Goal: Information Seeking & Learning: Learn about a topic

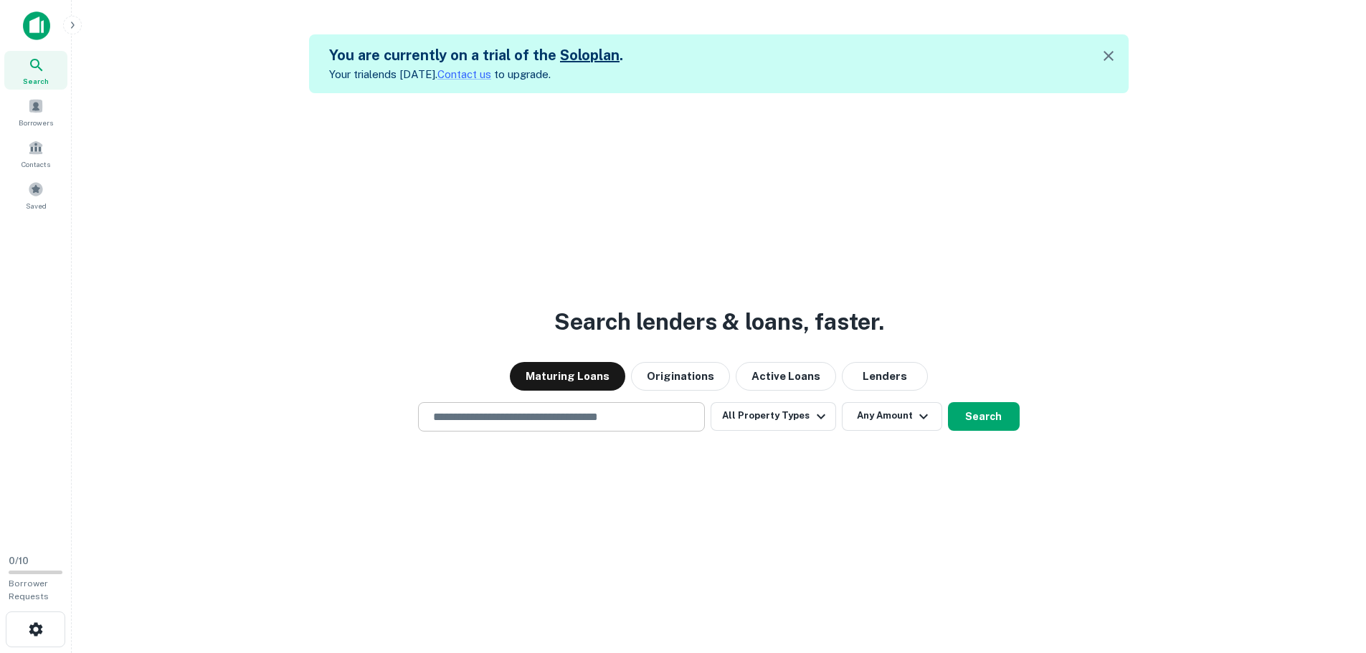
click at [512, 422] on input "text" at bounding box center [562, 417] width 274 height 16
paste input "**********"
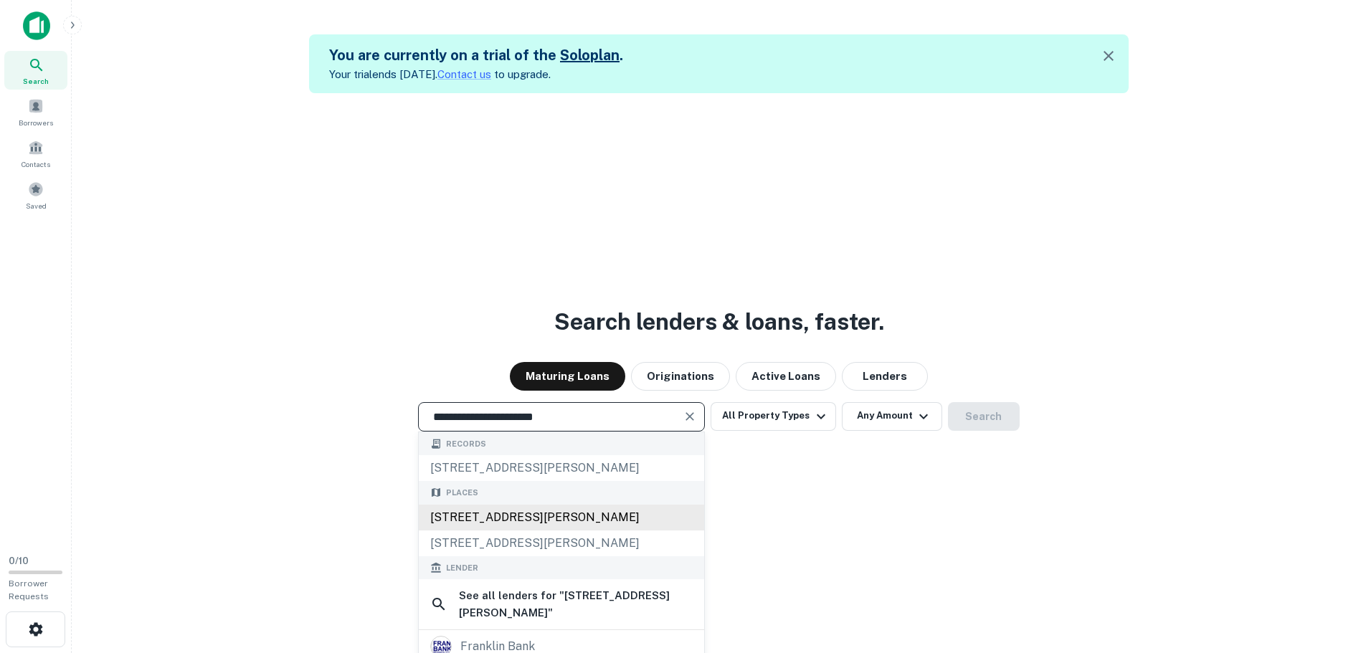
click at [607, 526] on div "[STREET_ADDRESS][PERSON_NAME]" at bounding box center [561, 518] width 285 height 26
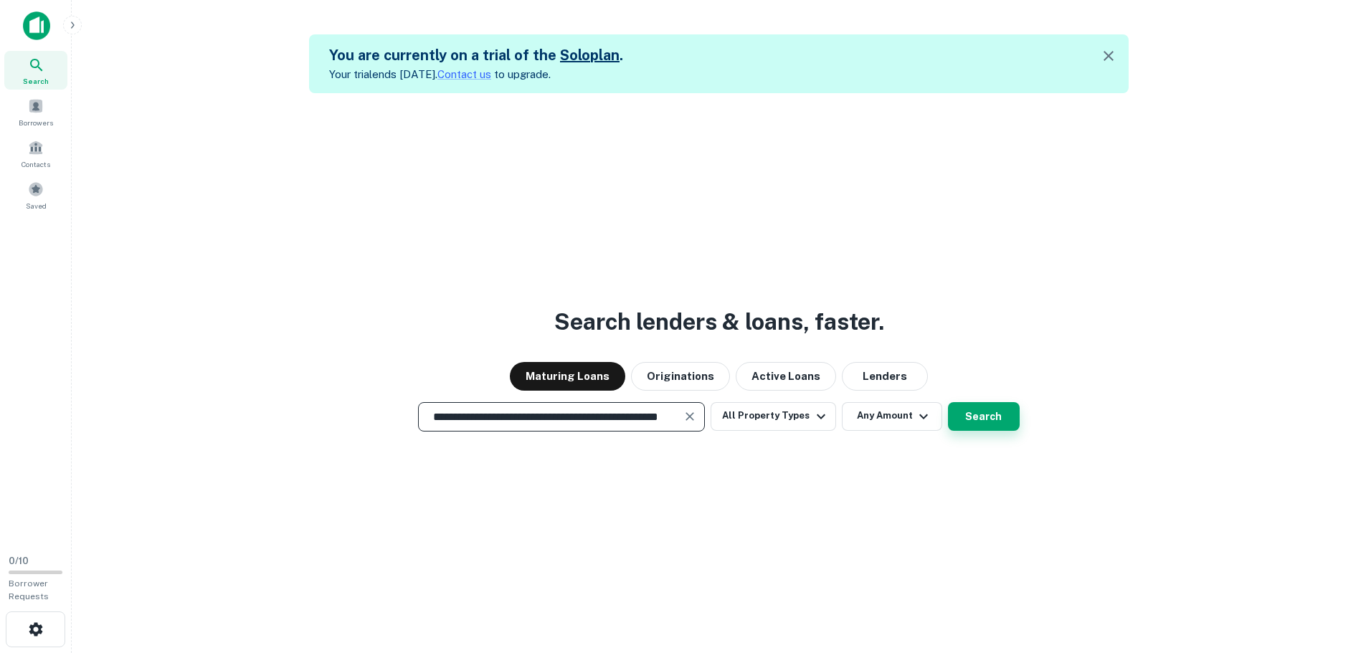
type input "**********"
click at [964, 409] on button "Search" at bounding box center [984, 416] width 72 height 29
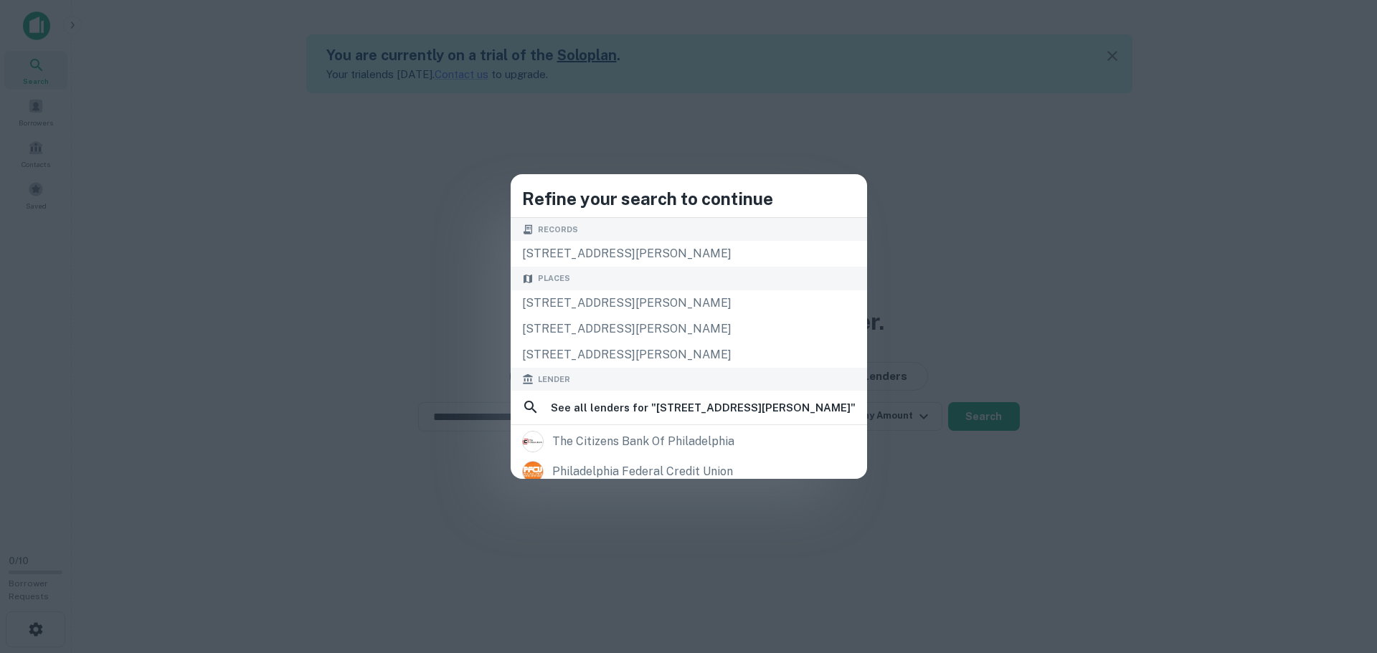
click at [978, 343] on div "Refine your search to continue Records [STREET_ADDRESS][PERSON_NAME], 19154 Pla…" at bounding box center [688, 326] width 1377 height 653
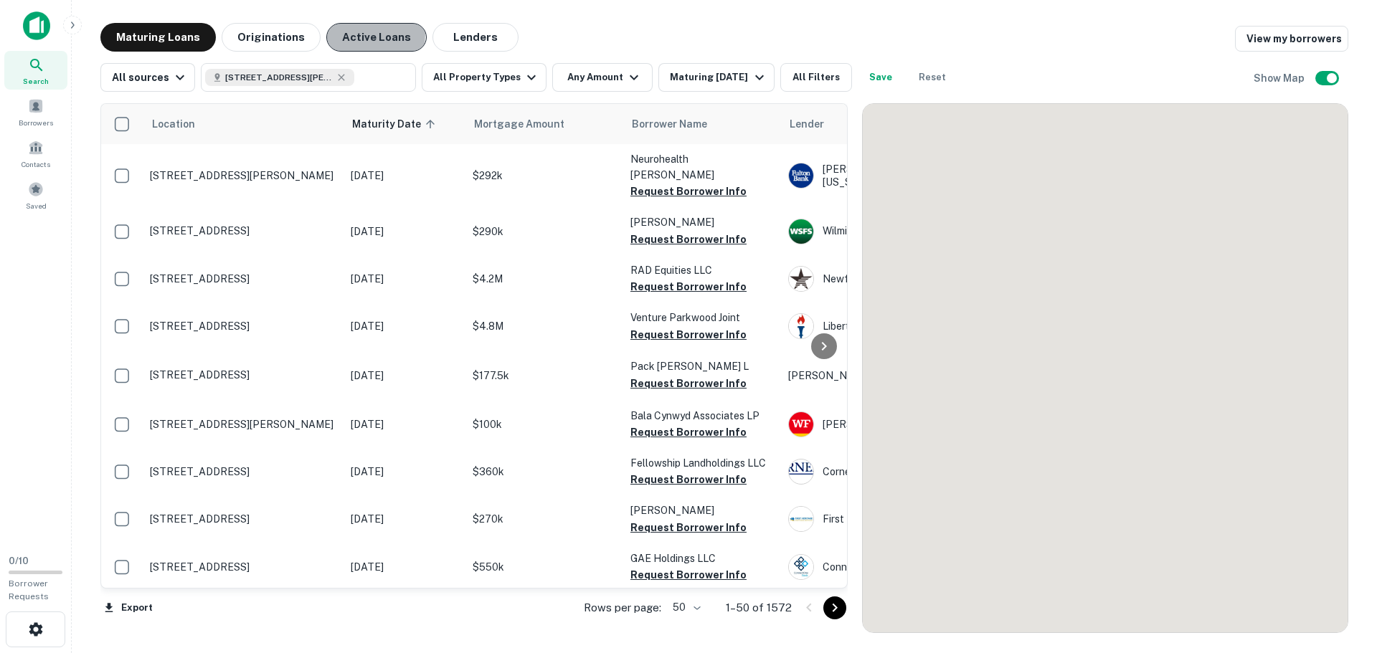
click at [335, 33] on button "Active Loans" at bounding box center [376, 37] width 100 height 29
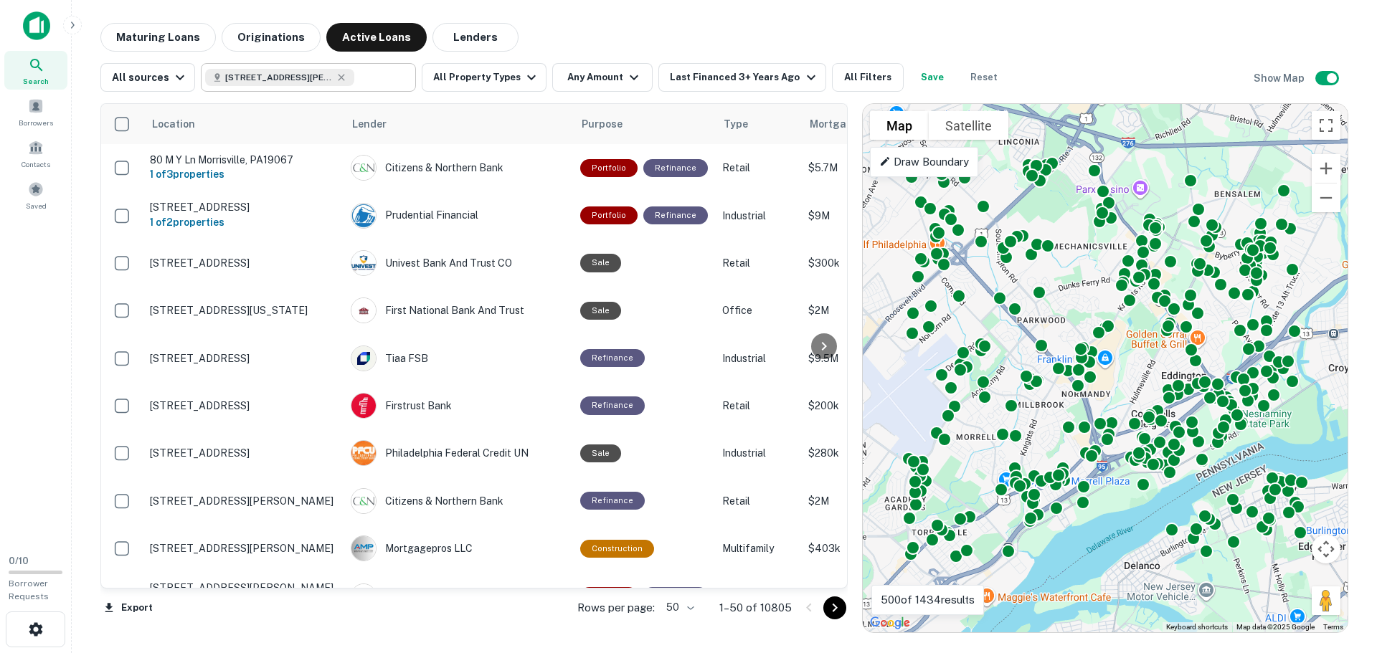
click at [367, 86] on input "text" at bounding box center [381, 77] width 55 height 20
type input "**********"
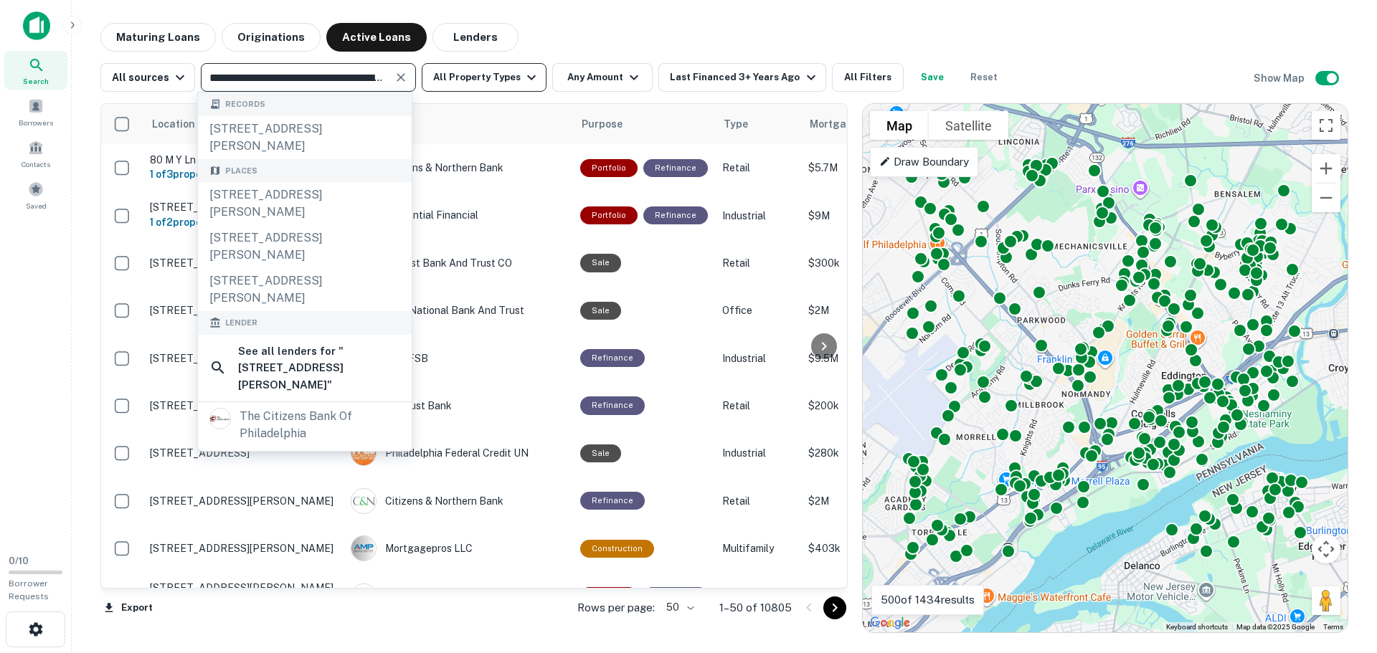
click at [469, 74] on button "All Property Types" at bounding box center [484, 77] width 125 height 29
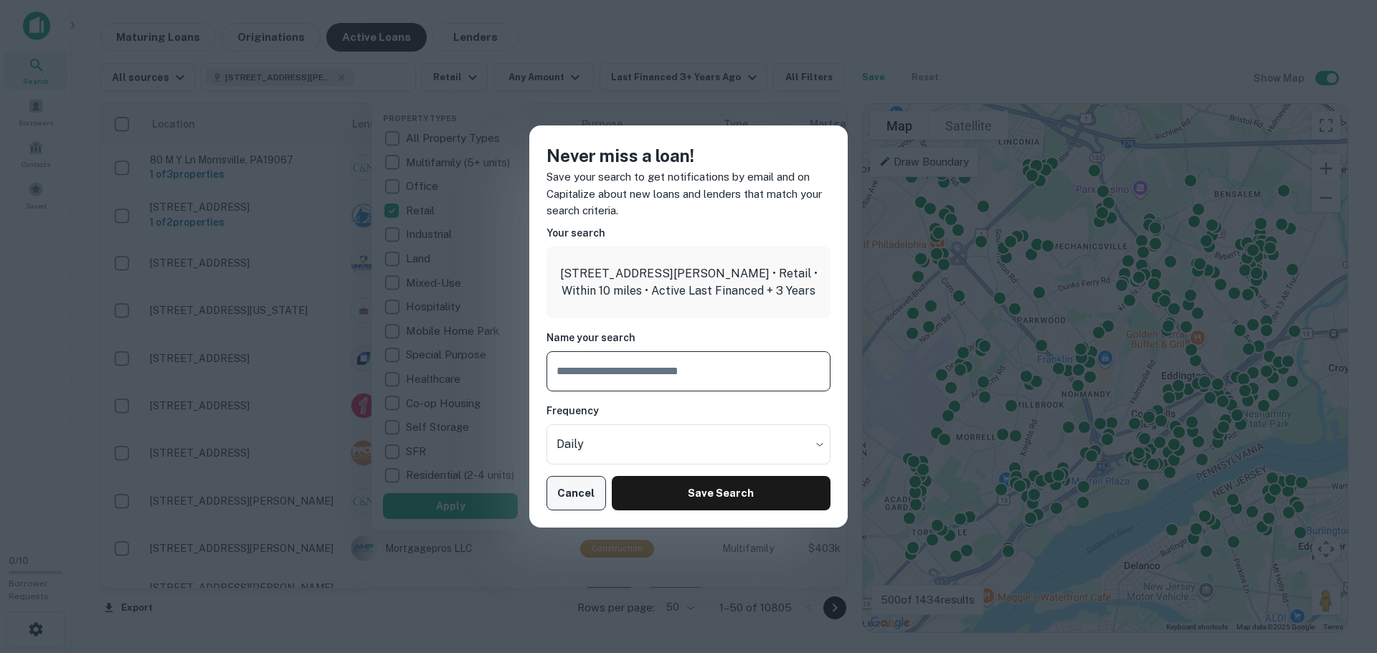
click at [569, 500] on button "Cancel" at bounding box center [576, 493] width 60 height 34
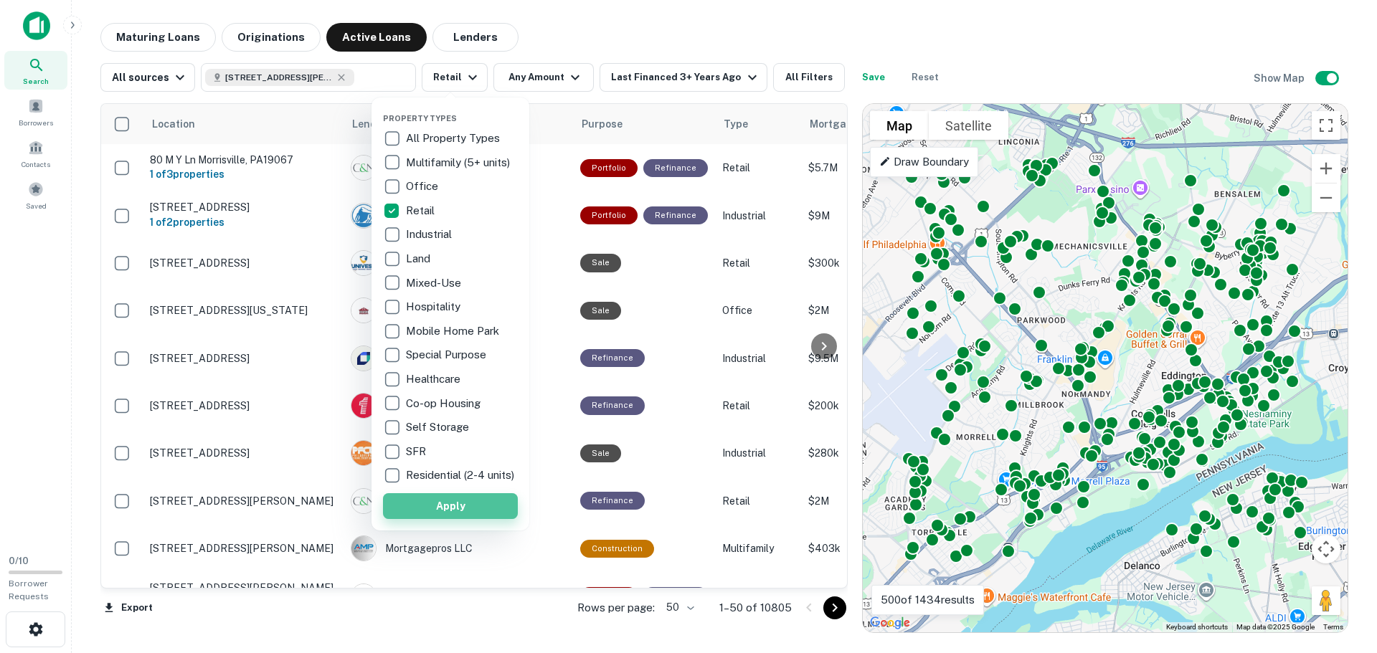
click at [456, 517] on button "Apply" at bounding box center [450, 506] width 135 height 26
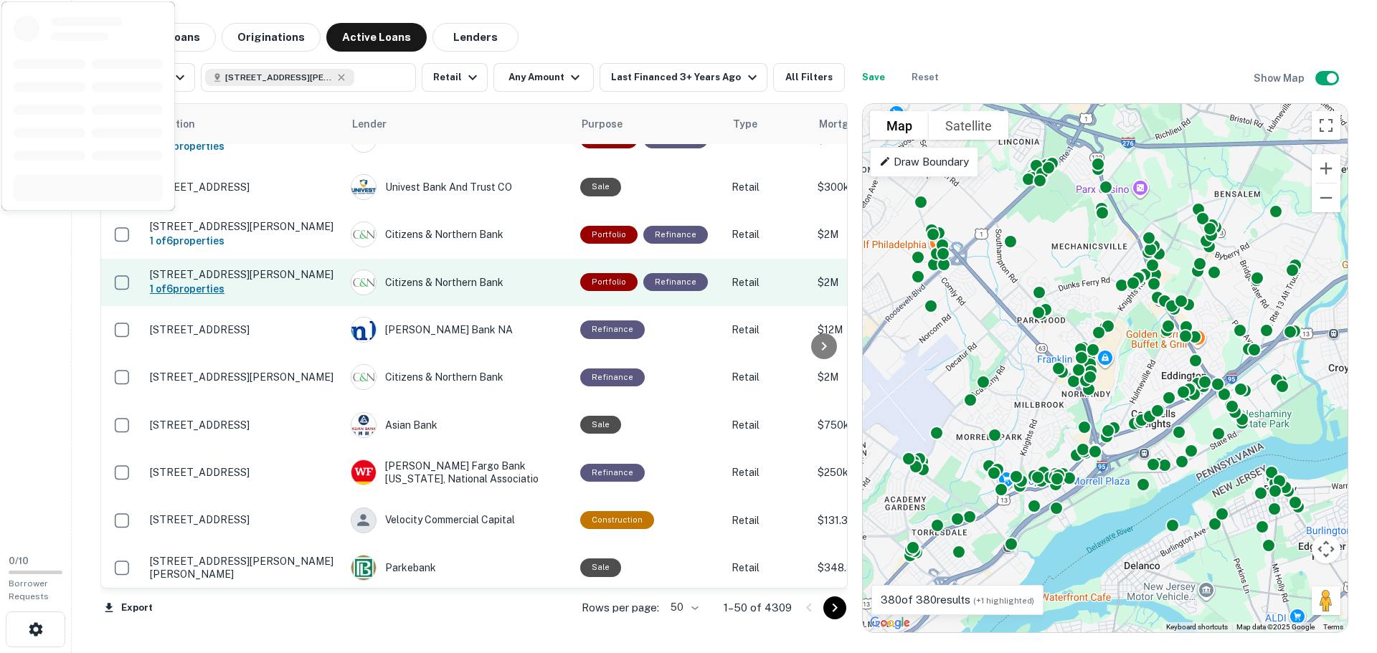
scroll to position [143, 0]
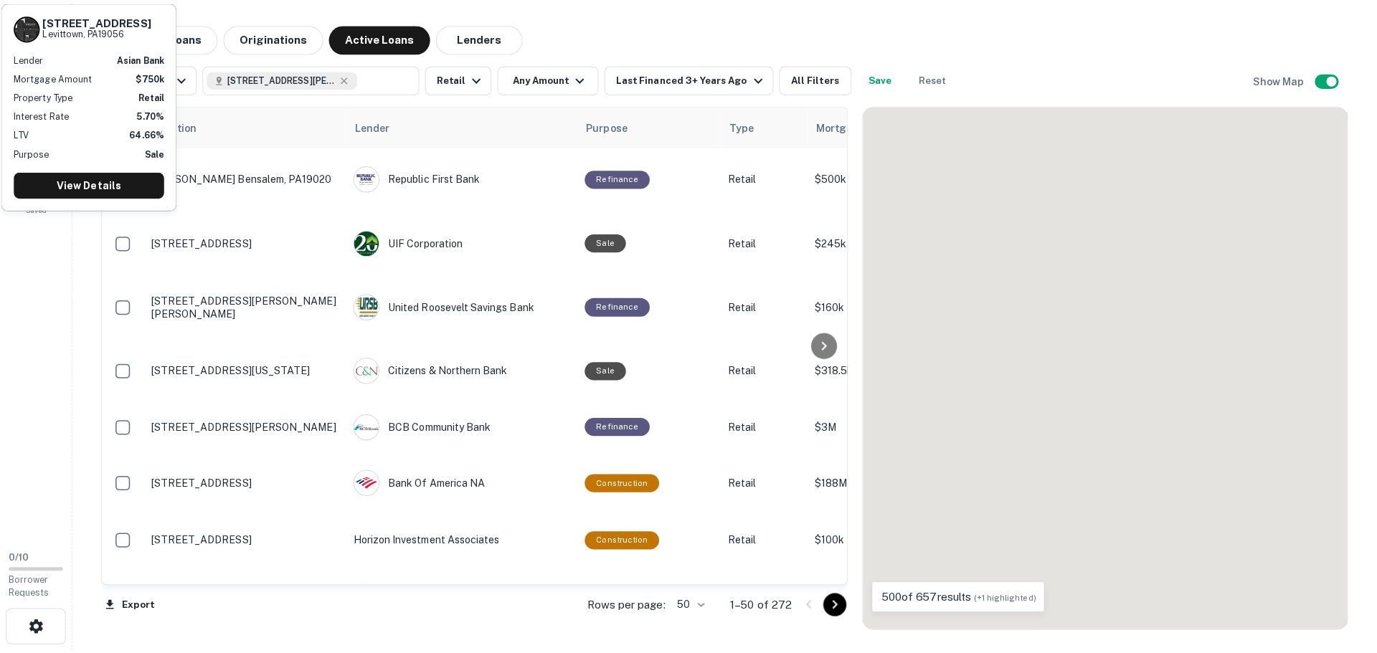
scroll to position [215, 0]
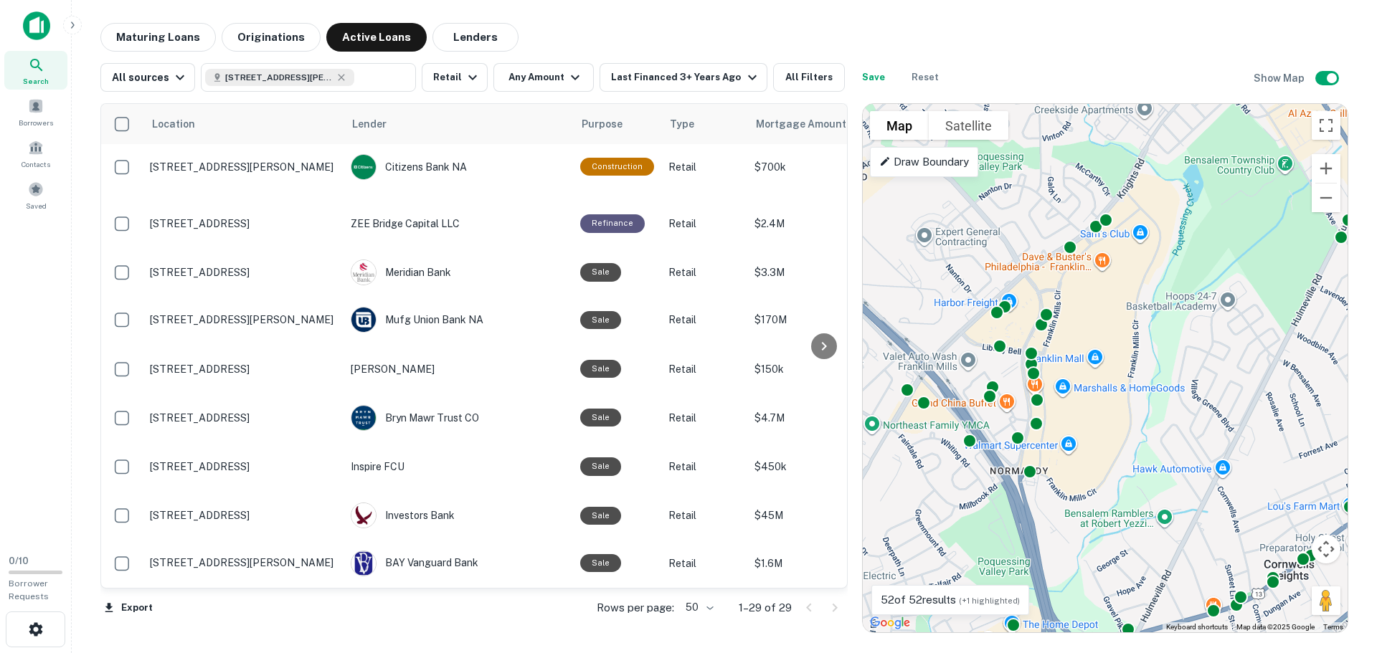
drag, startPoint x: 1175, startPoint y: 295, endPoint x: 1193, endPoint y: 351, distance: 59.4
click at [1193, 351] on div "To activate drag with keyboard, press Alt + Enter. Once in keyboard drag state,…" at bounding box center [1105, 368] width 485 height 529
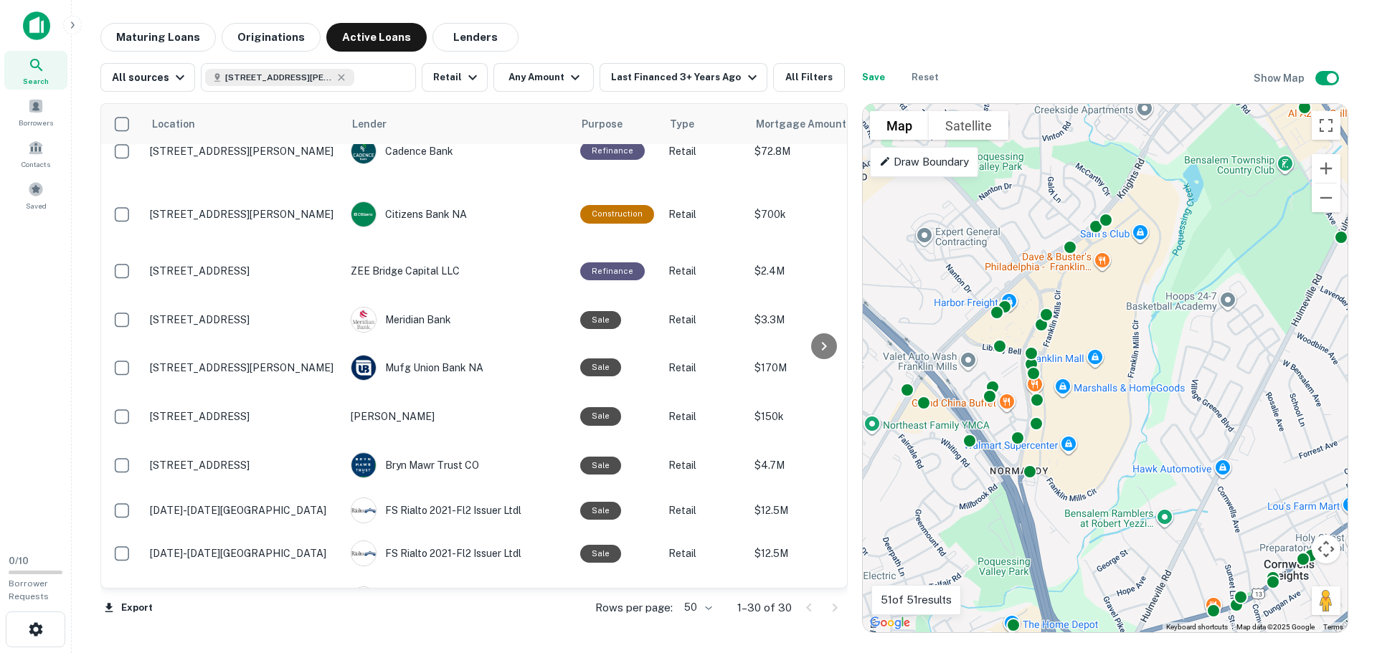
click at [904, 161] on p "Draw Boundary" at bounding box center [924, 161] width 90 height 17
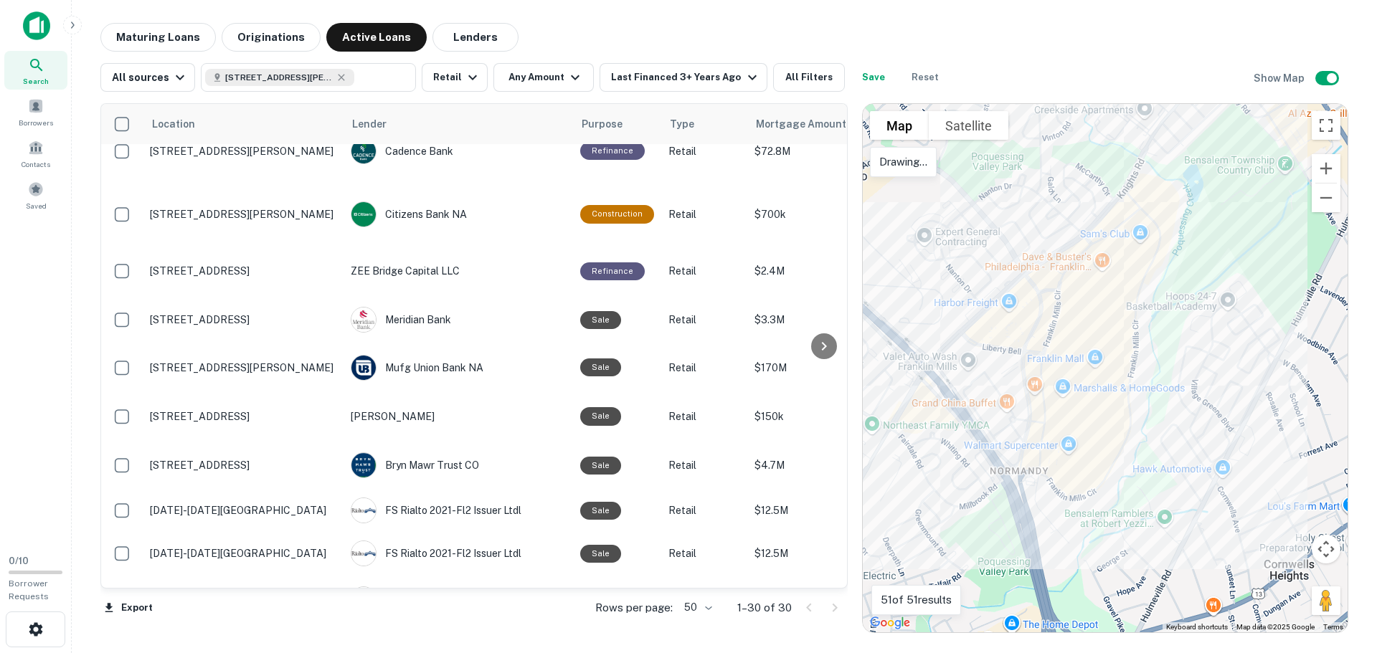
drag, startPoint x: 1194, startPoint y: 176, endPoint x: 1182, endPoint y: 161, distance: 19.4
click at [1182, 161] on div "To activate drag with keyboard, press Alt + Enter. Once in keyboard drag state,…" at bounding box center [1105, 368] width 485 height 529
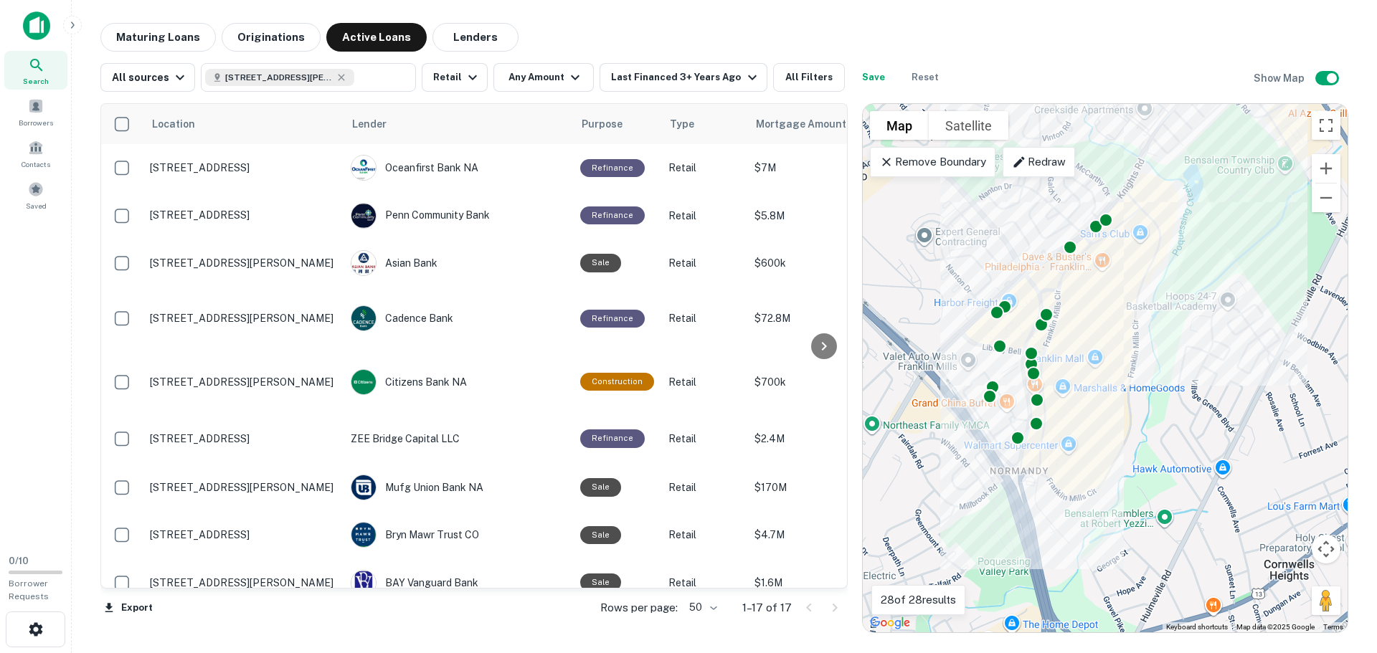
click at [815, 29] on div "Maturing Loans Originations Active Loans Lenders" at bounding box center [724, 37] width 1248 height 29
click at [1014, 47] on div "Maturing Loans Originations Active Loans Lenders" at bounding box center [724, 37] width 1248 height 29
drag, startPoint x: 865, startPoint y: 30, endPoint x: 857, endPoint y: 49, distance: 20.9
click at [865, 31] on div "Maturing Loans Originations Active Loans Lenders" at bounding box center [724, 37] width 1248 height 29
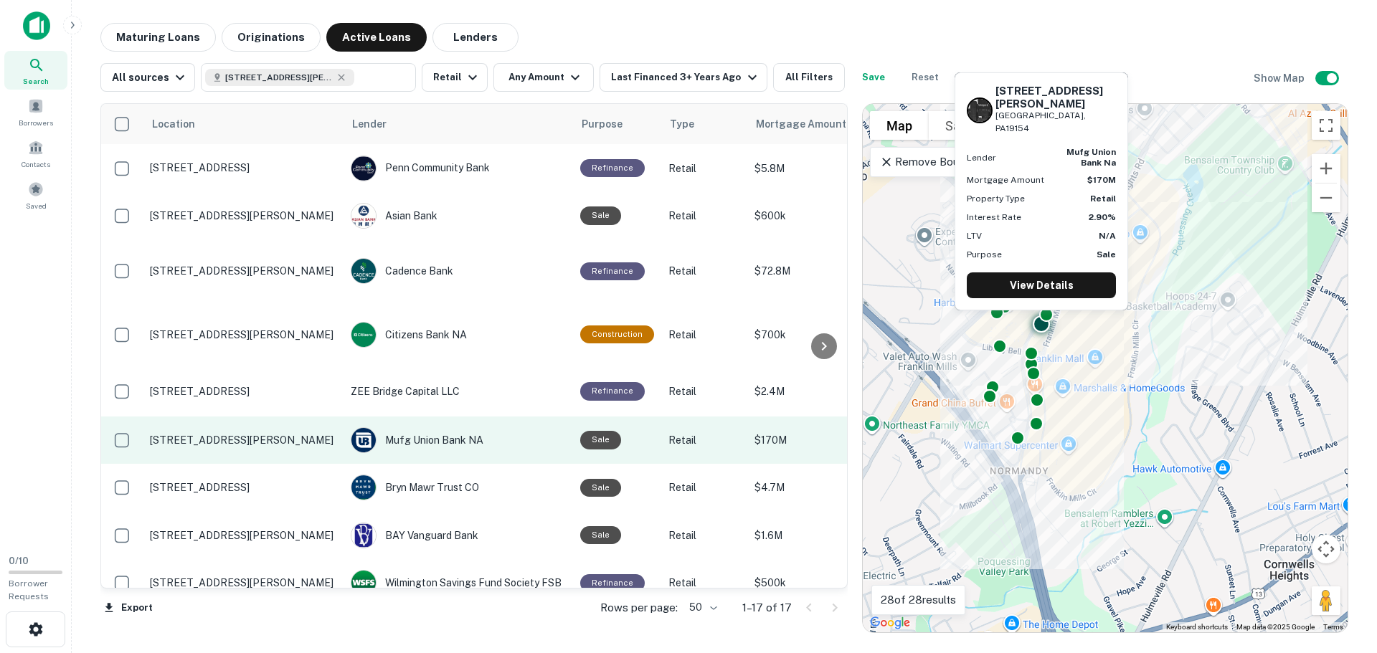
scroll to position [72, 0]
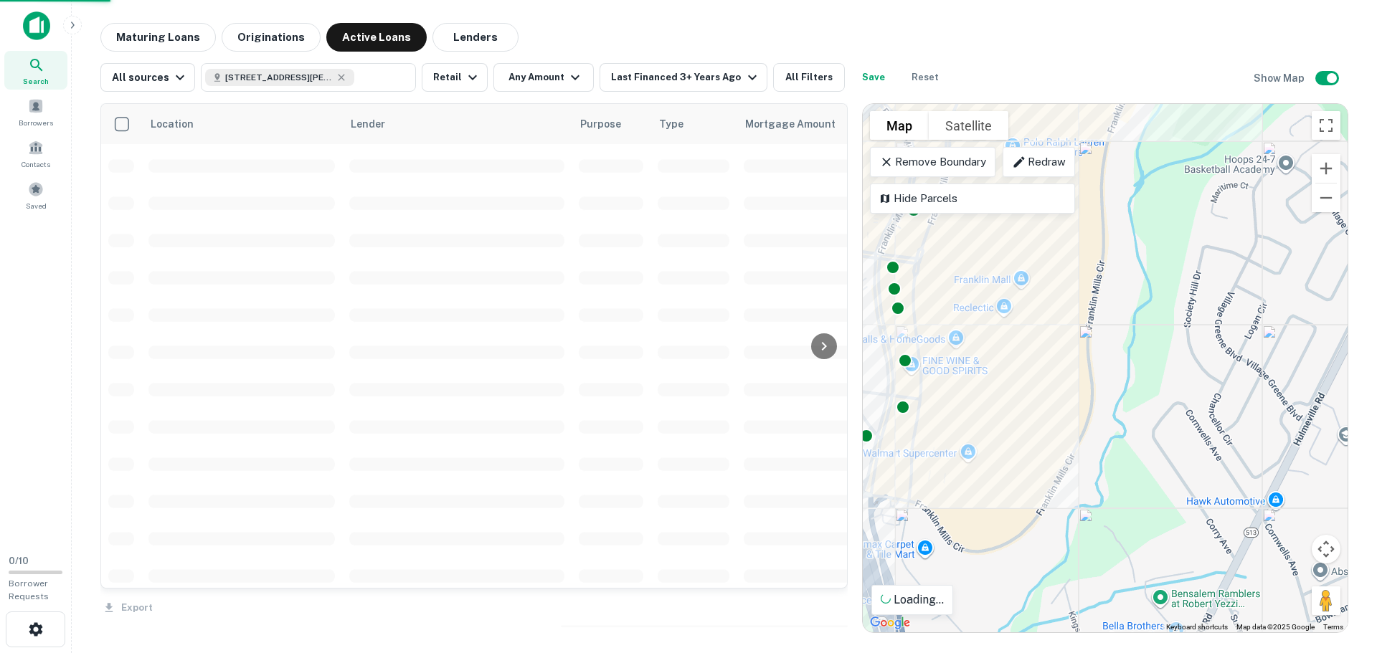
drag, startPoint x: 1077, startPoint y: 412, endPoint x: 1180, endPoint y: 545, distance: 168.2
click at [1180, 545] on div "To activate drag with keyboard, press Alt + Enter. Once in keyboard drag state,…" at bounding box center [1105, 368] width 485 height 529
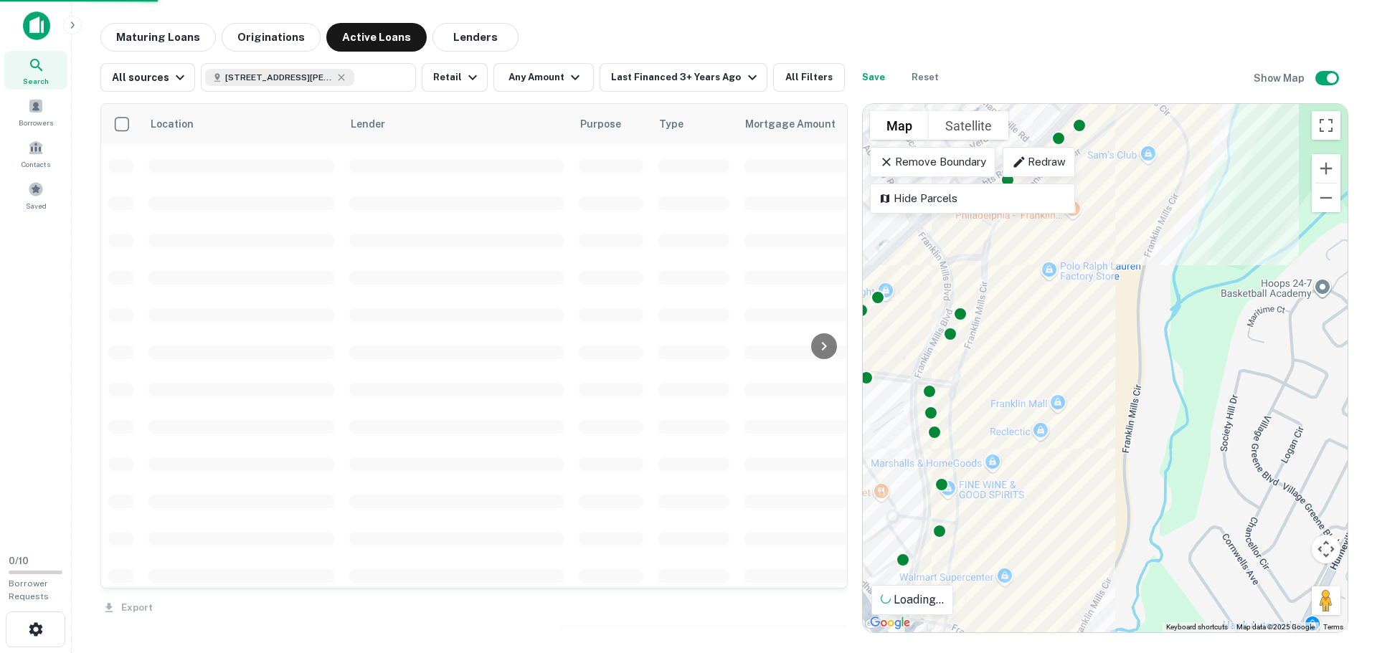
drag, startPoint x: 1051, startPoint y: 397, endPoint x: 1087, endPoint y: 521, distance: 129.3
click at [1087, 521] on div "To activate drag with keyboard, press Alt + Enter. Once in keyboard drag state,…" at bounding box center [1105, 368] width 485 height 529
click at [910, 166] on p "Remove Boundary" at bounding box center [932, 161] width 107 height 17
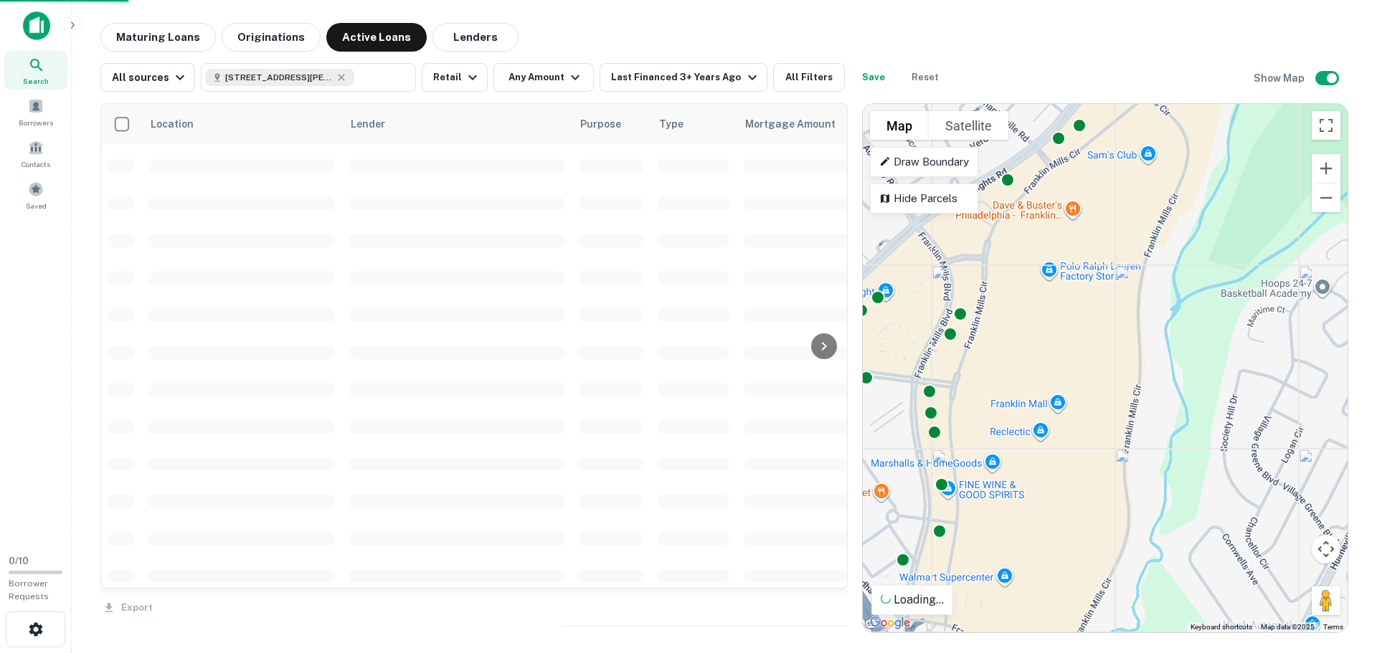
click at [914, 164] on p "Draw Boundary" at bounding box center [924, 161] width 90 height 17
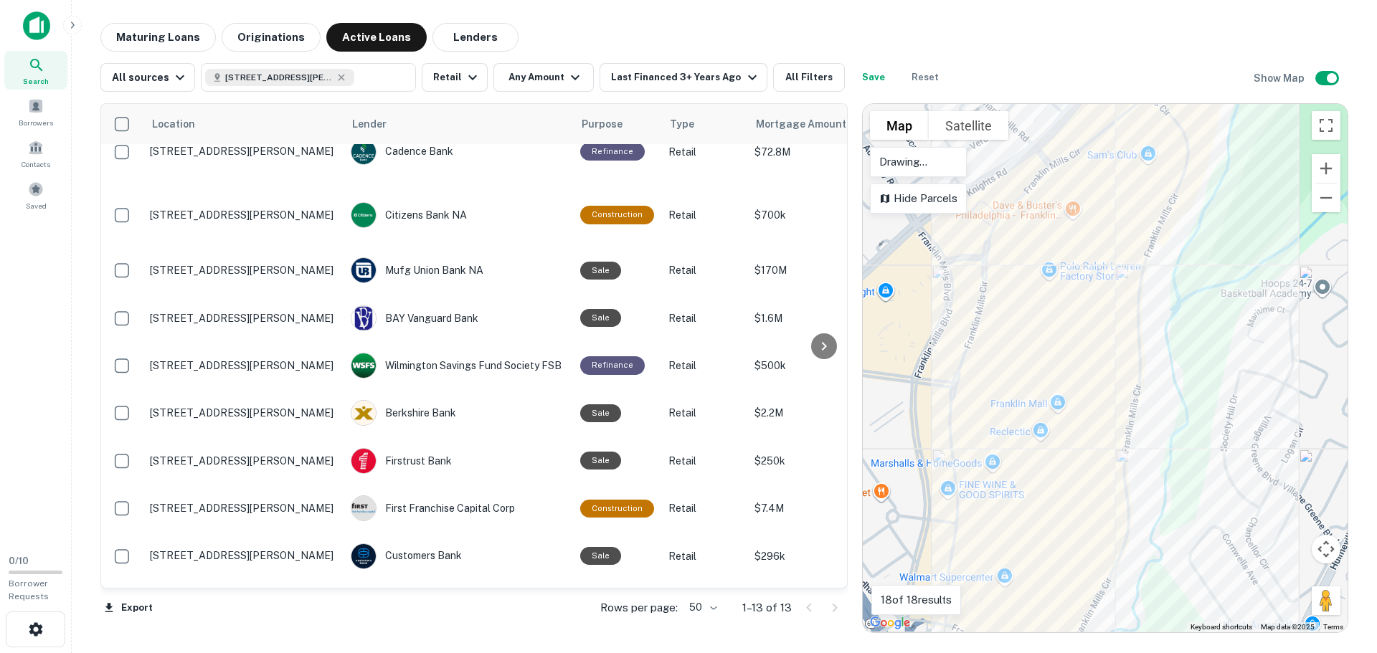
drag, startPoint x: 1193, startPoint y: 143, endPoint x: 1179, endPoint y: 133, distance: 17.1
click at [1179, 133] on div "To activate drag with keyboard, press Alt + Enter. Once in keyboard drag state,…" at bounding box center [1105, 368] width 485 height 529
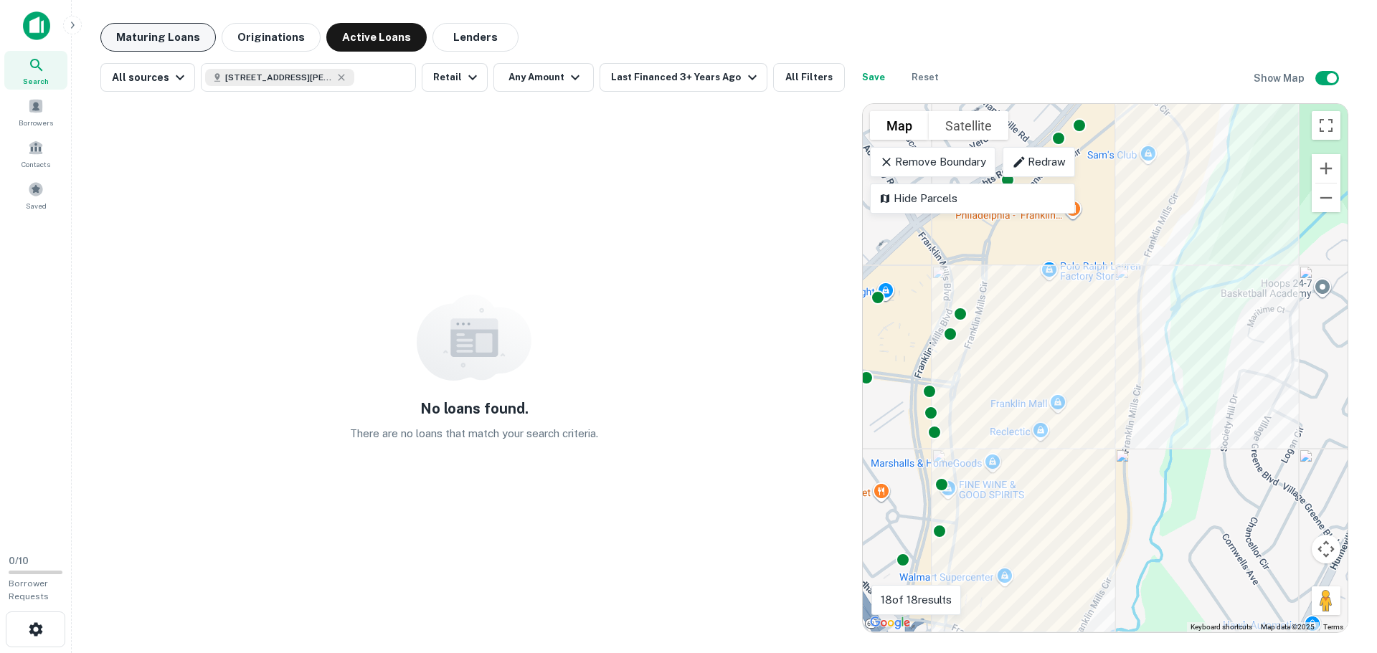
click at [158, 37] on button "Maturing Loans" at bounding box center [157, 37] width 115 height 29
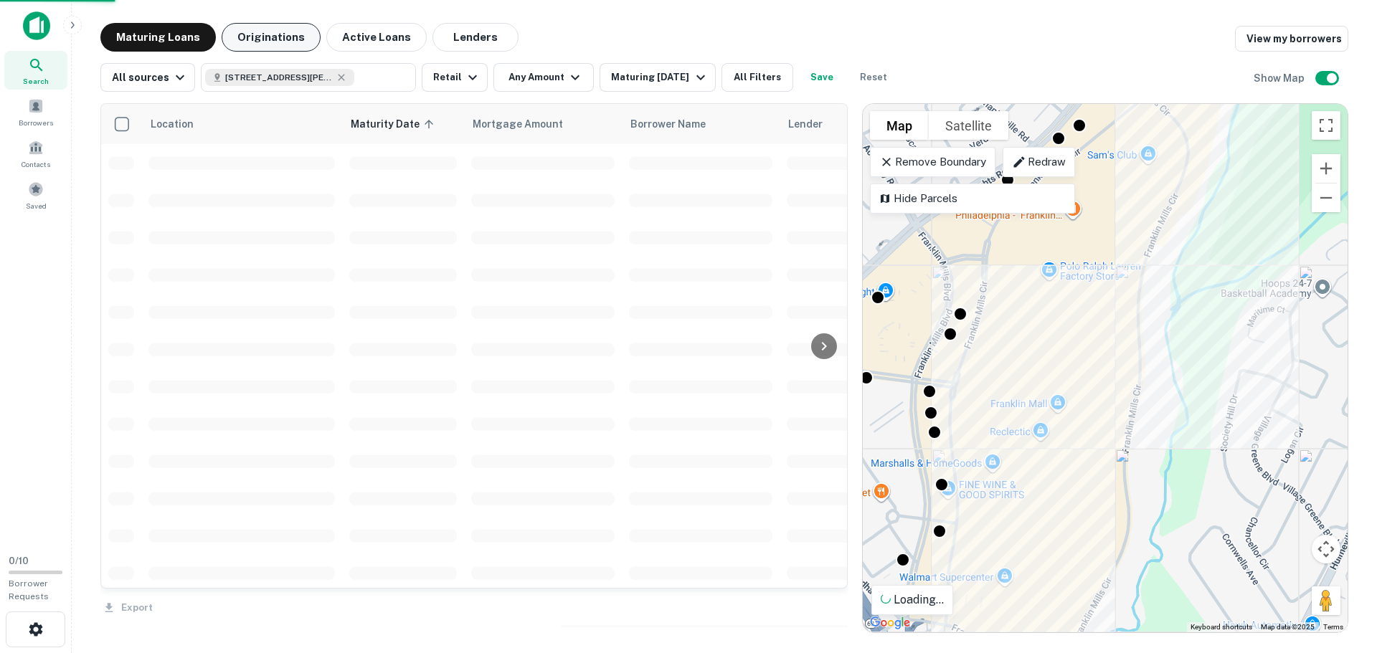
scroll to position [72, 0]
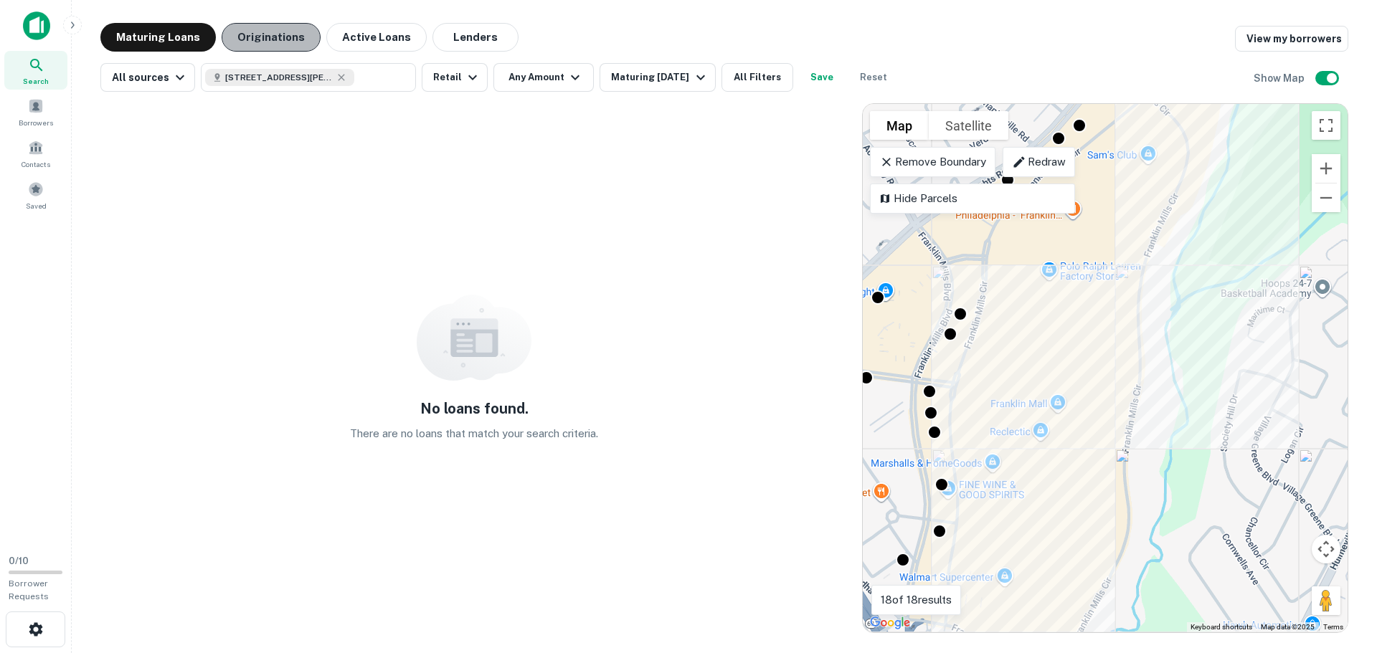
click at [267, 35] on button "Originations" at bounding box center [271, 37] width 99 height 29
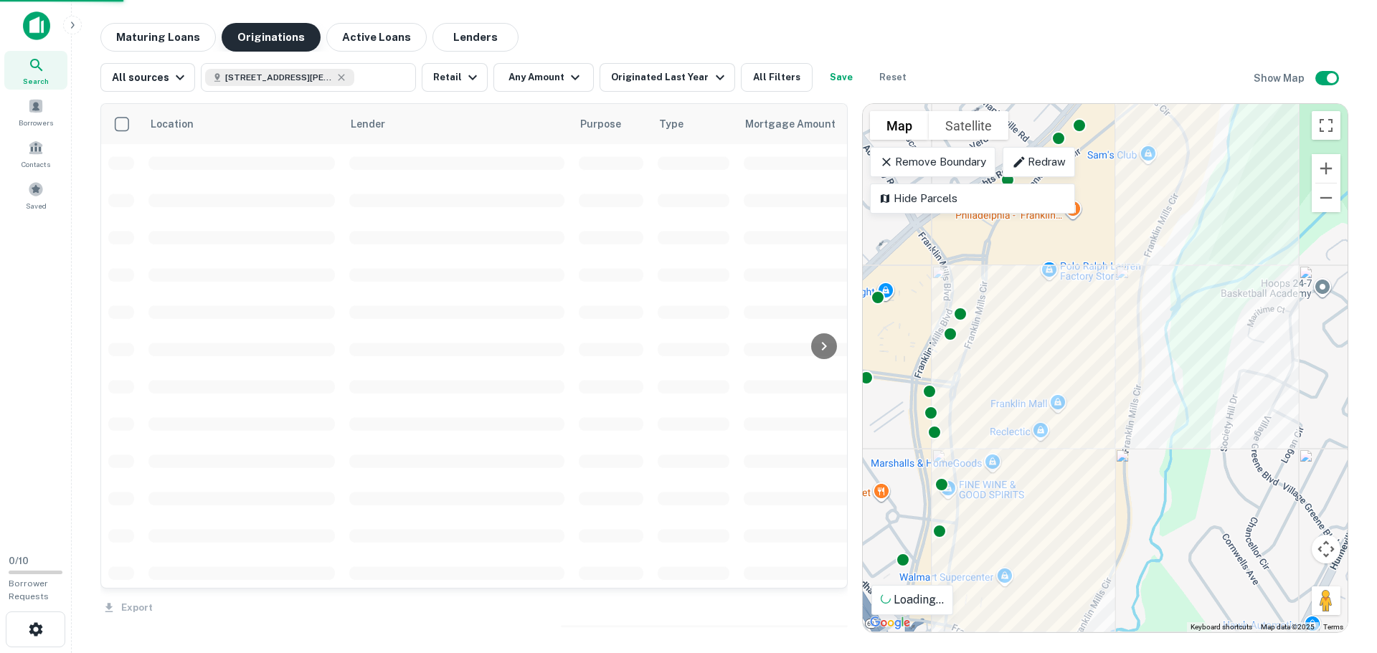
scroll to position [72, 0]
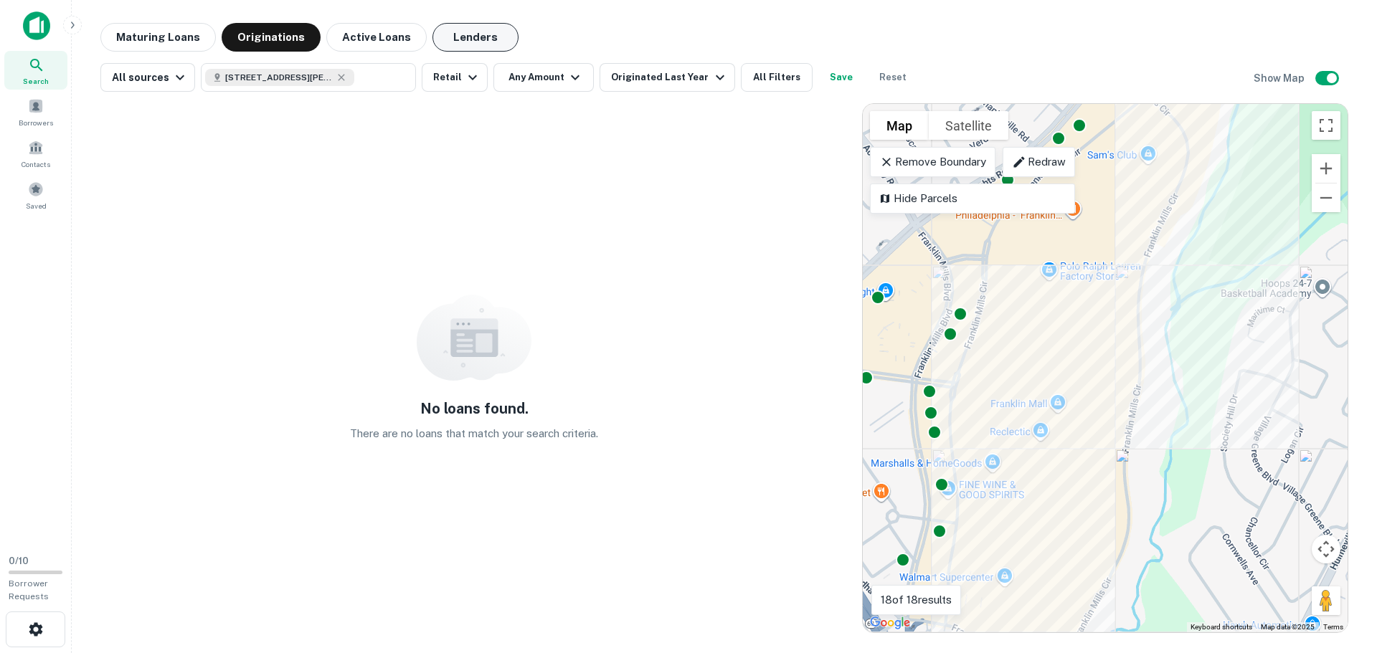
click at [449, 34] on button "Lenders" at bounding box center [475, 37] width 86 height 29
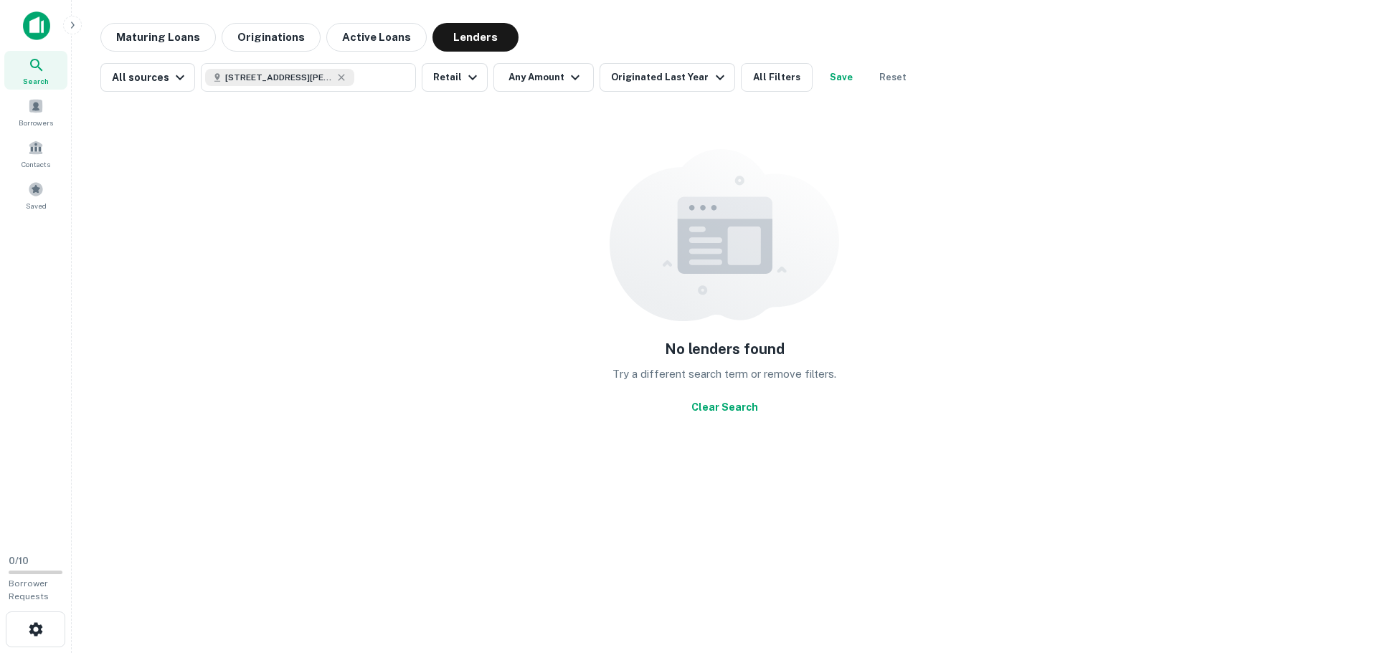
click at [979, 36] on div "Maturing Loans Originations Active Loans Lenders" at bounding box center [724, 37] width 1248 height 29
